Goal: Entertainment & Leisure: Consume media (video, audio)

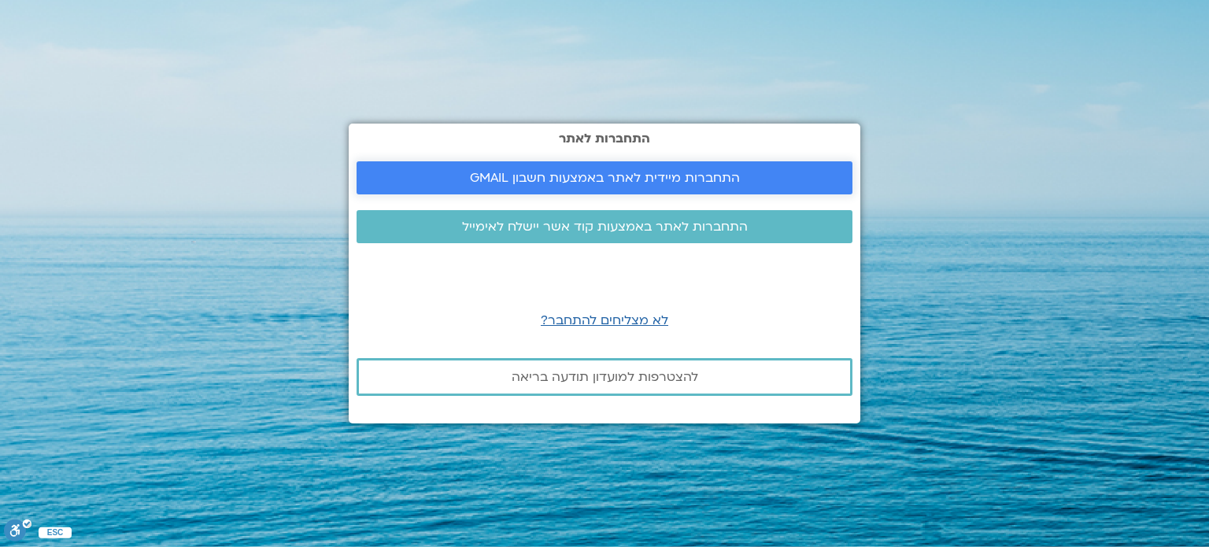
click at [486, 185] on span "התחברות מיידית לאתר באמצעות חשבון GMAIL" at bounding box center [605, 178] width 270 height 14
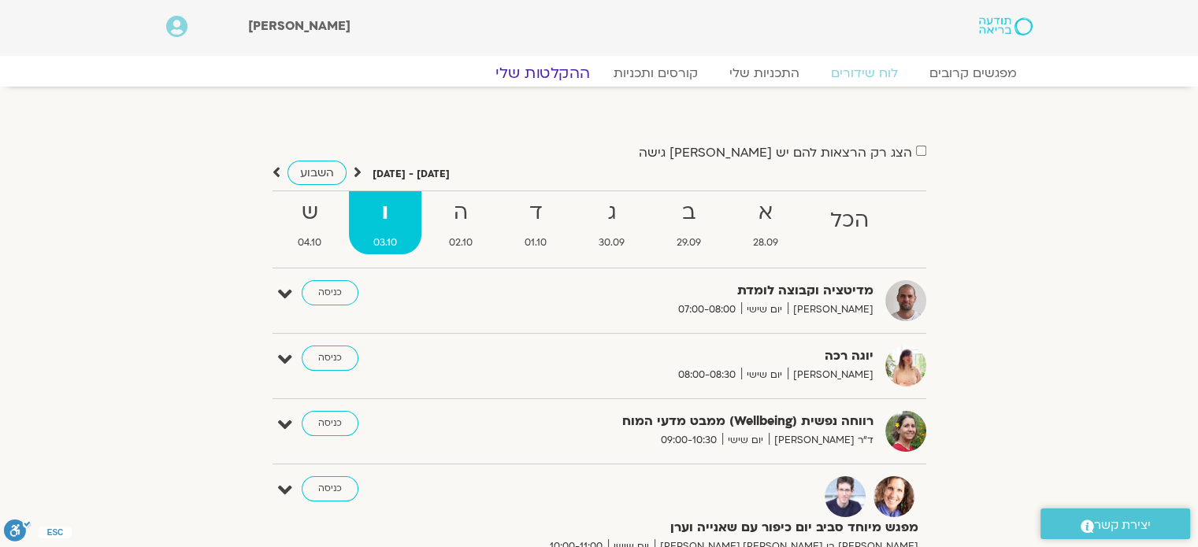
click at [567, 69] on link "ההקלטות שלי" at bounding box center [542, 73] width 132 height 19
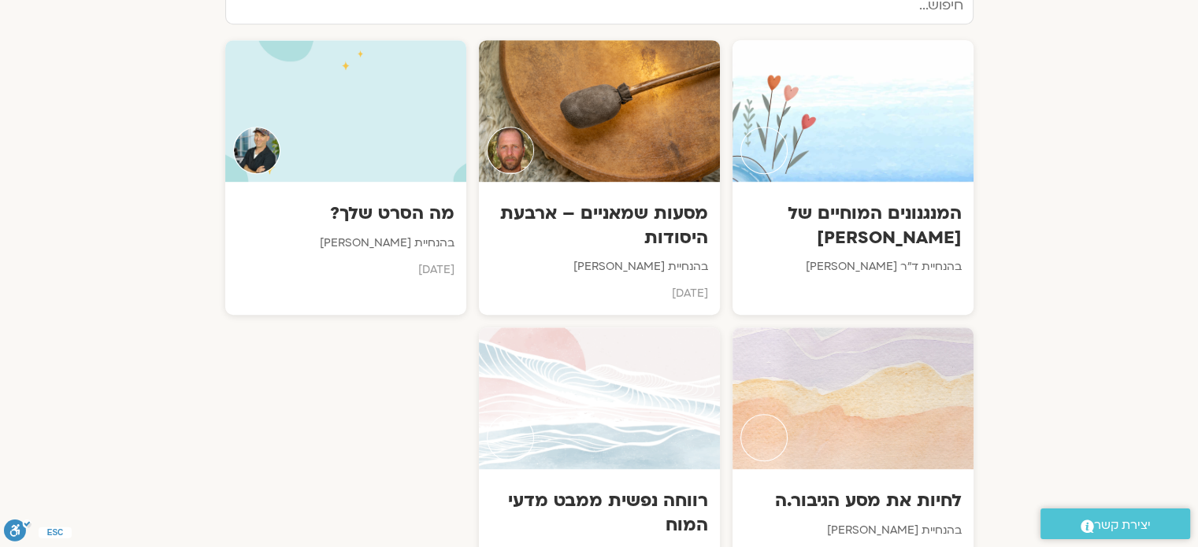
scroll to position [837, 0]
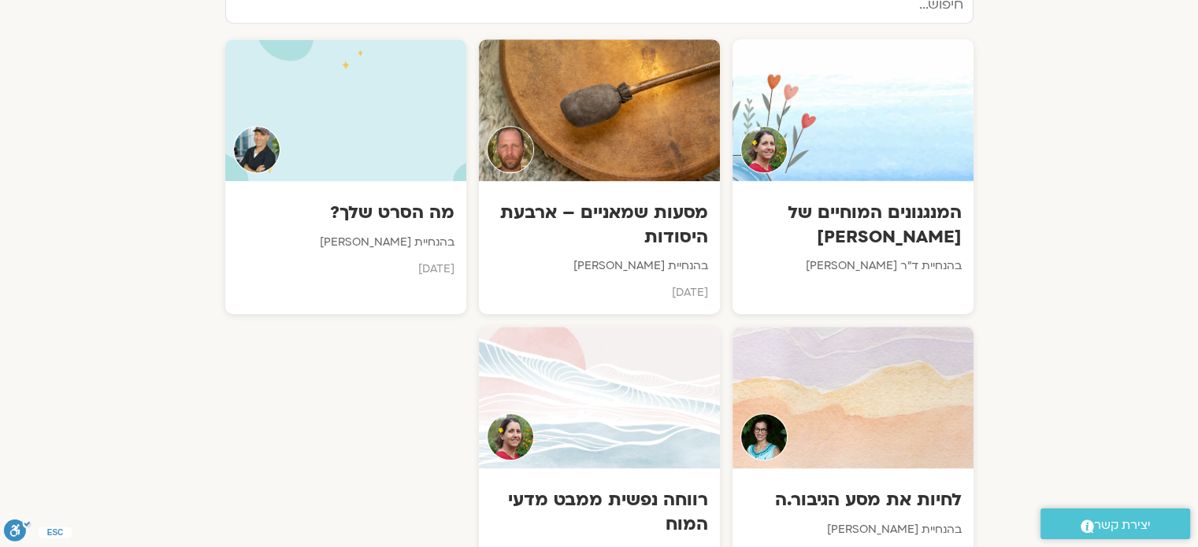
click at [573, 434] on div at bounding box center [599, 398] width 241 height 142
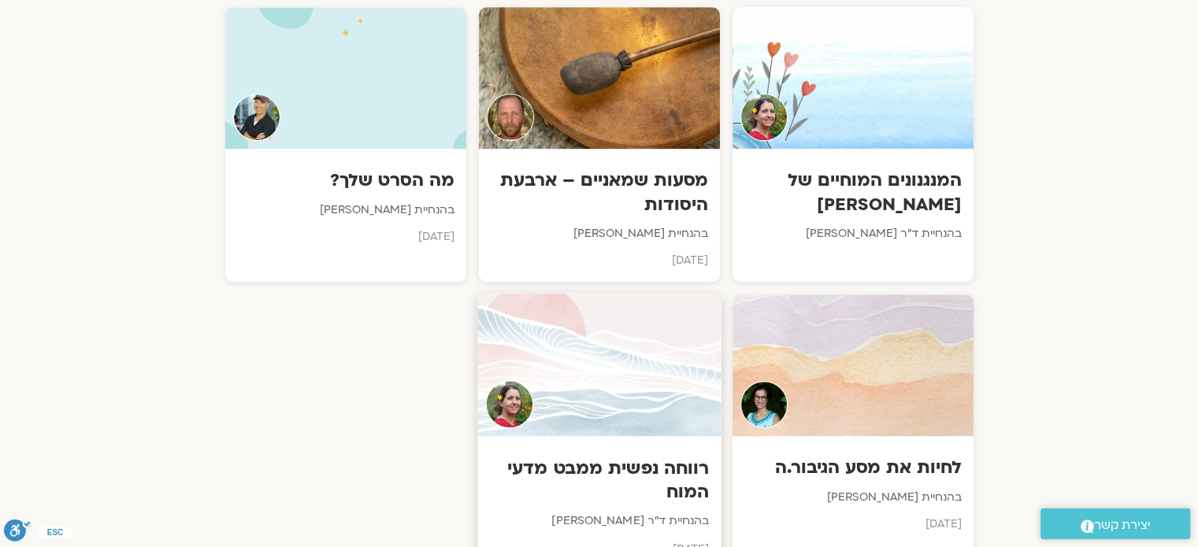
scroll to position [865, 0]
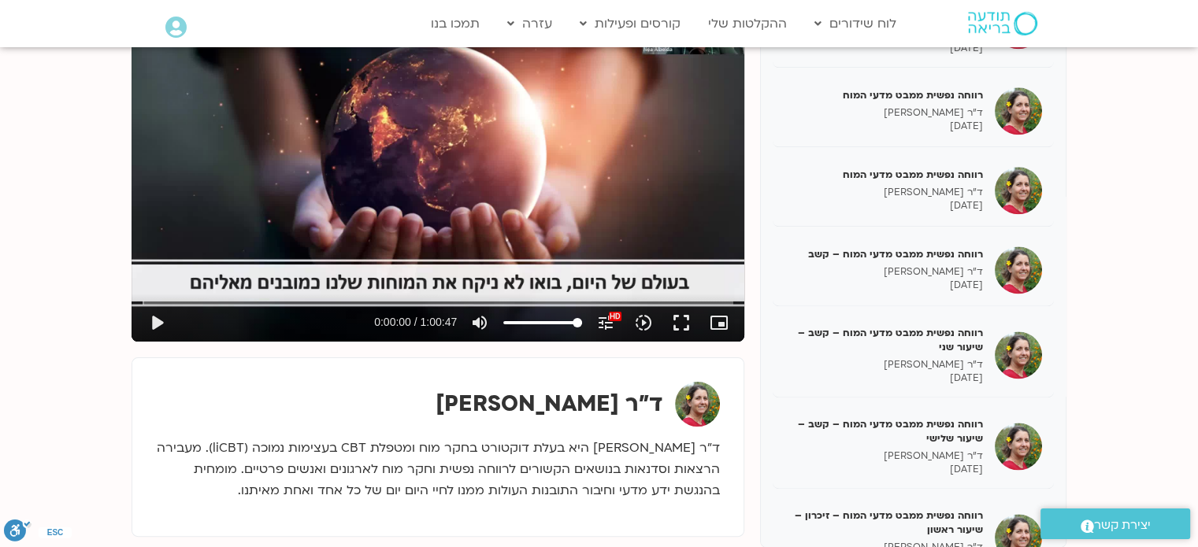
scroll to position [2246, 0]
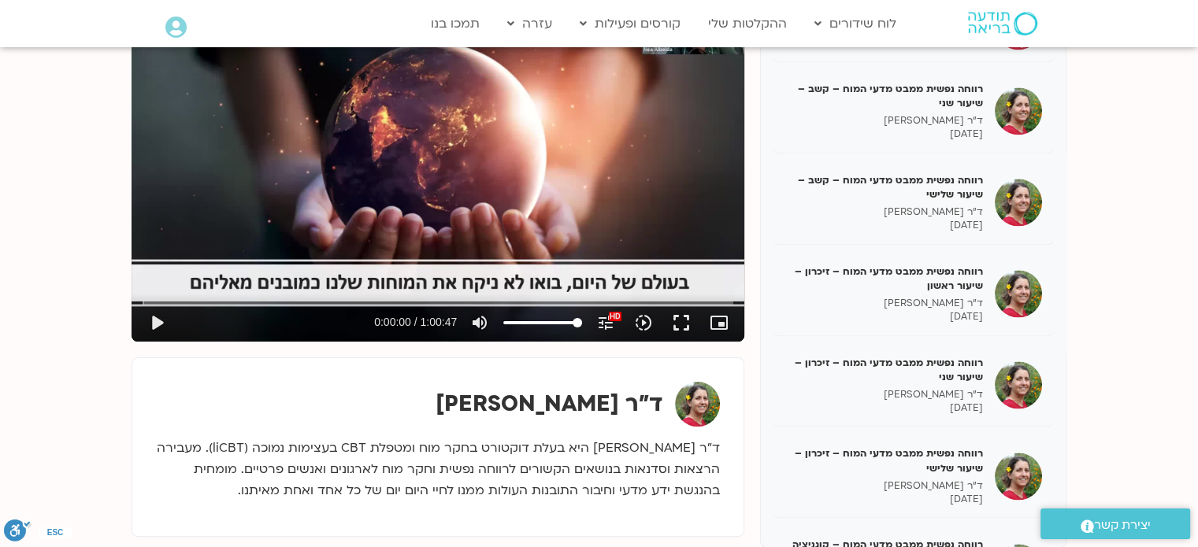
drag, startPoint x: 759, startPoint y: 346, endPoint x: 767, endPoint y: 491, distance: 145.1
click at [767, 491] on div "רווחה נפשית (Wellbeing) ממבט מדעי המוח 31/01/25 ד"ר נועה אלבלדה 31/01/2025 רווח…" at bounding box center [598, 275] width 935 height 556
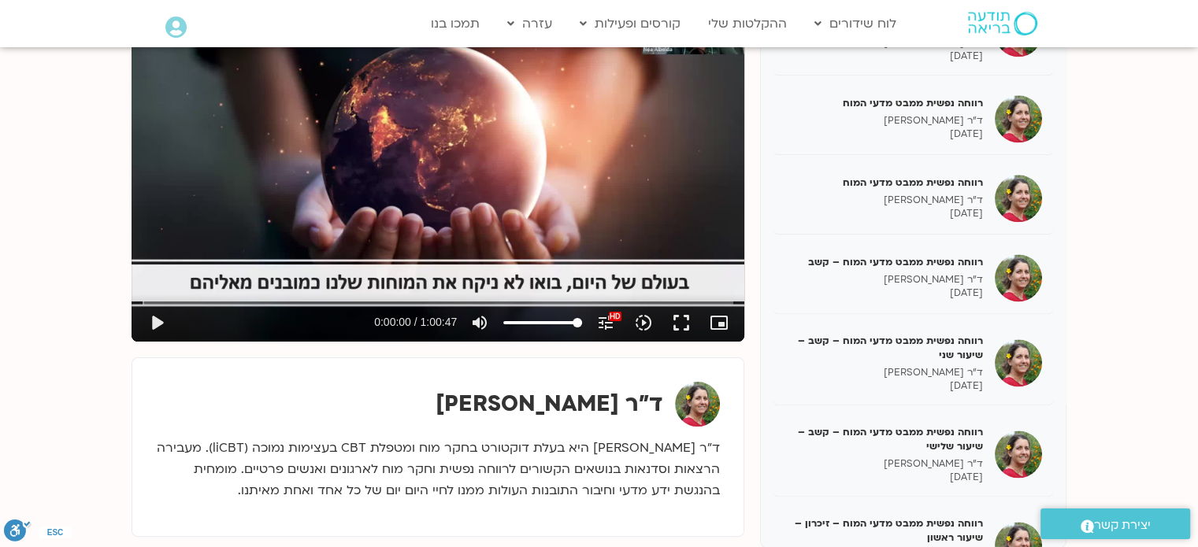
scroll to position [2332, 0]
